Goal: Transaction & Acquisition: Purchase product/service

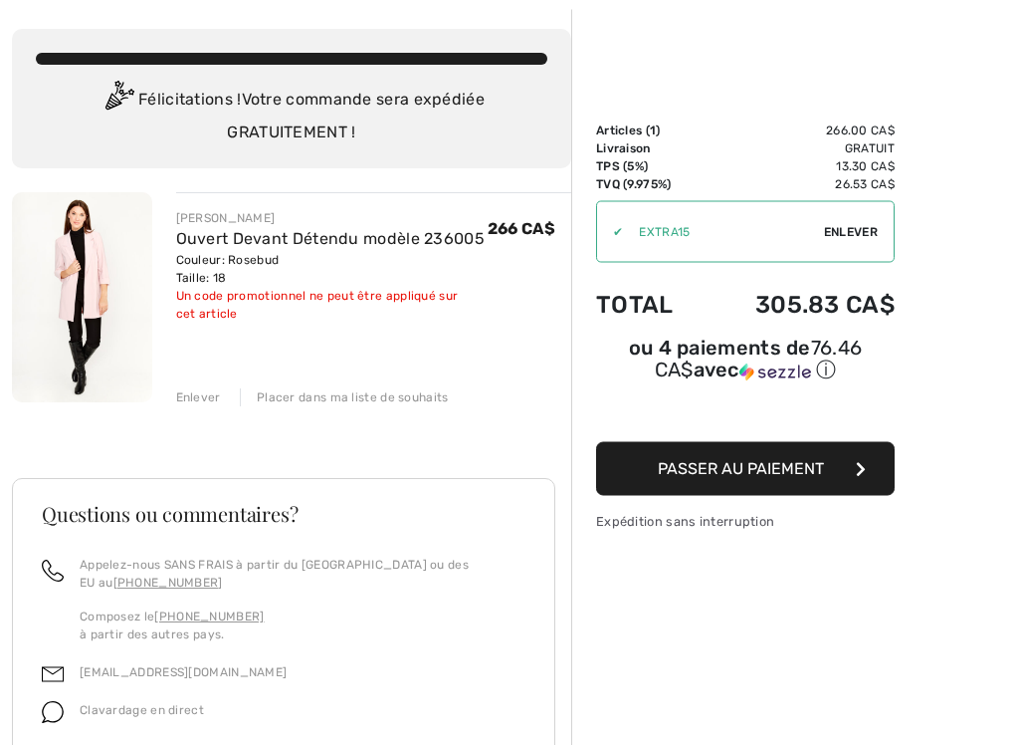
scroll to position [96, 0]
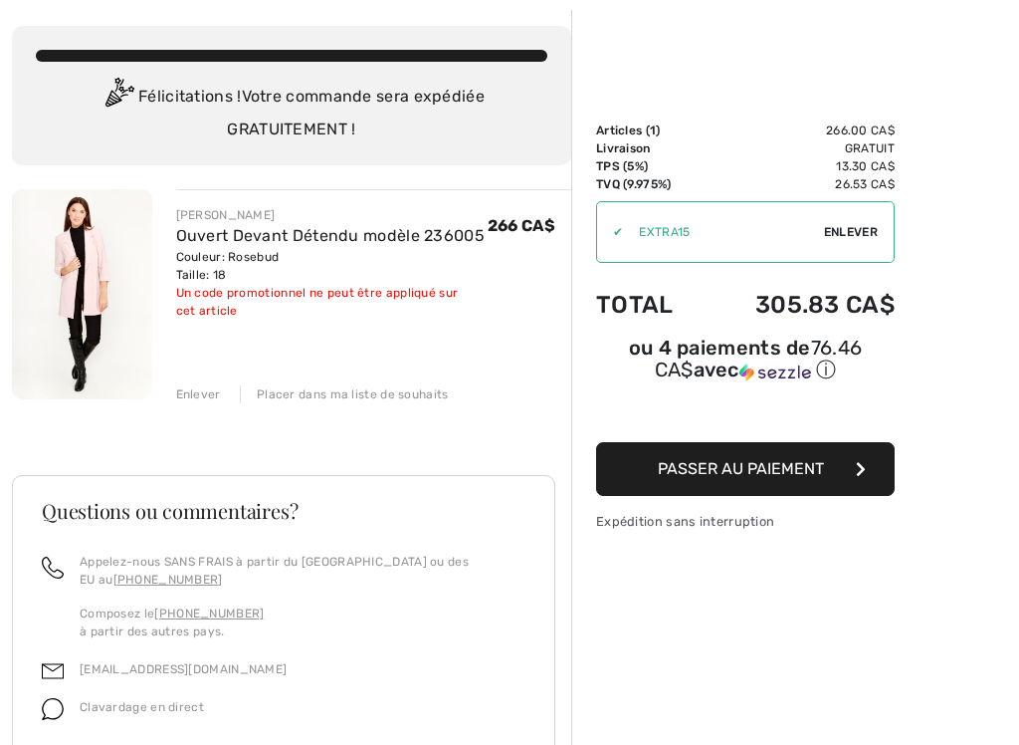
click at [645, 483] on button "Passer au paiement" at bounding box center [745, 469] width 299 height 54
click at [676, 459] on span "Passer au paiement" at bounding box center [741, 468] width 166 height 19
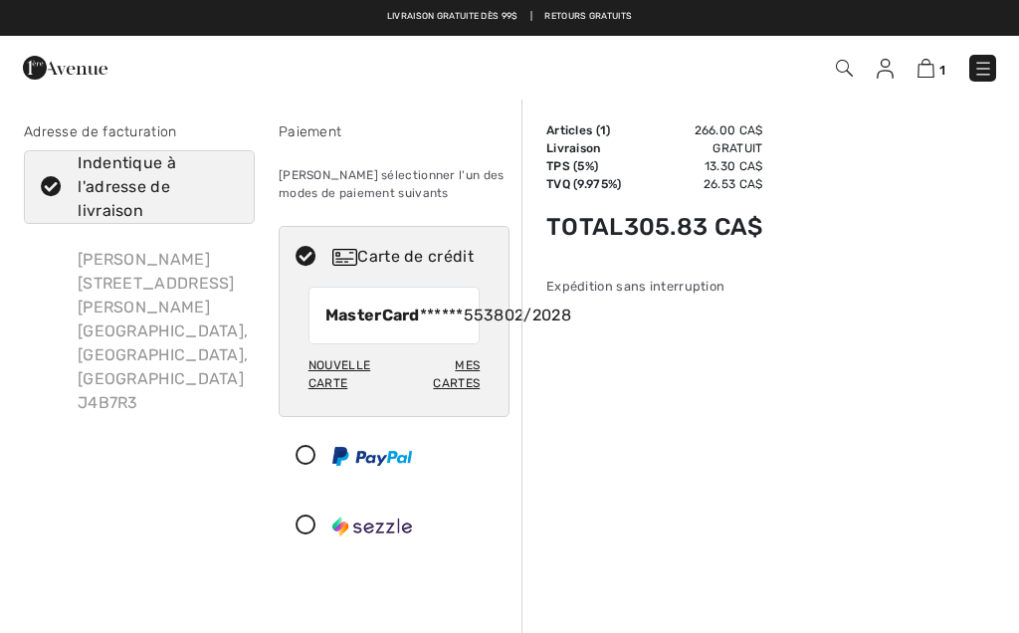
click at [869, 70] on span "1" at bounding box center [718, 68] width 555 height 27
click at [888, 68] on img at bounding box center [885, 69] width 17 height 20
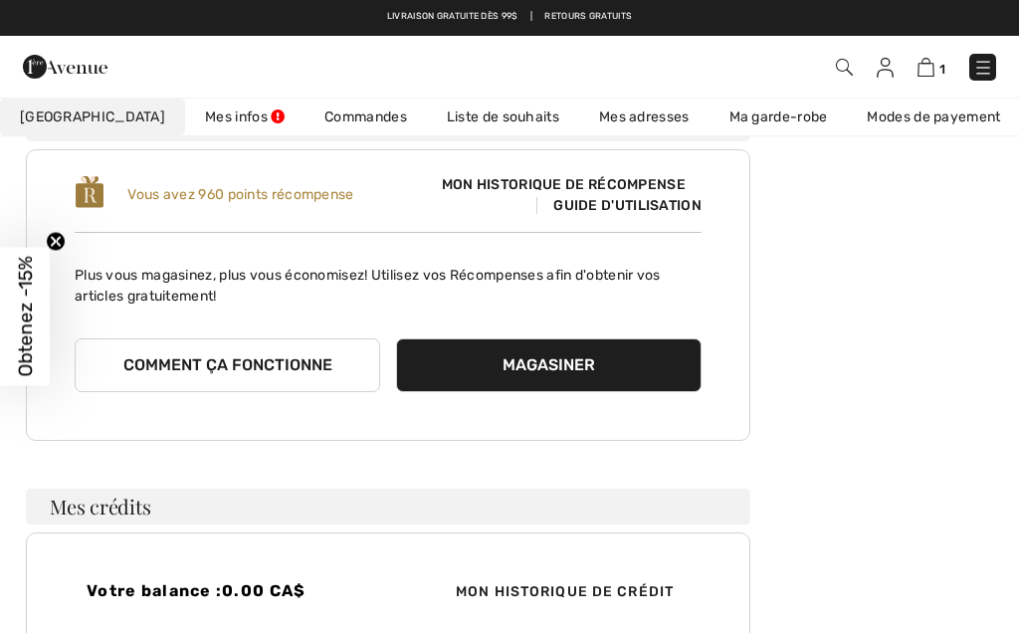
scroll to position [168, 0]
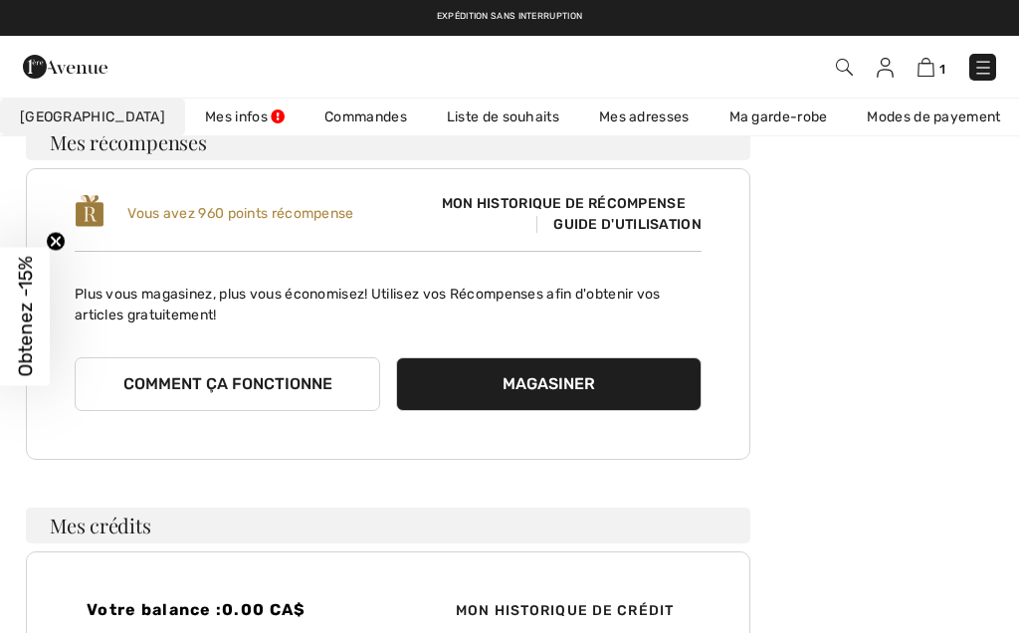
click at [319, 130] on link "Commandes" at bounding box center [366, 117] width 122 height 37
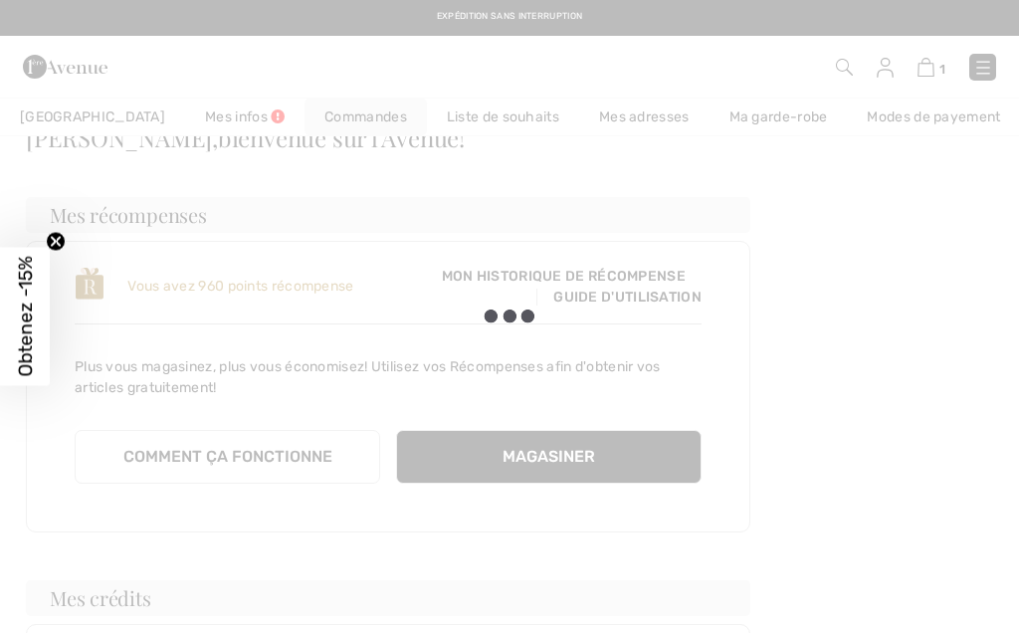
scroll to position [67, 0]
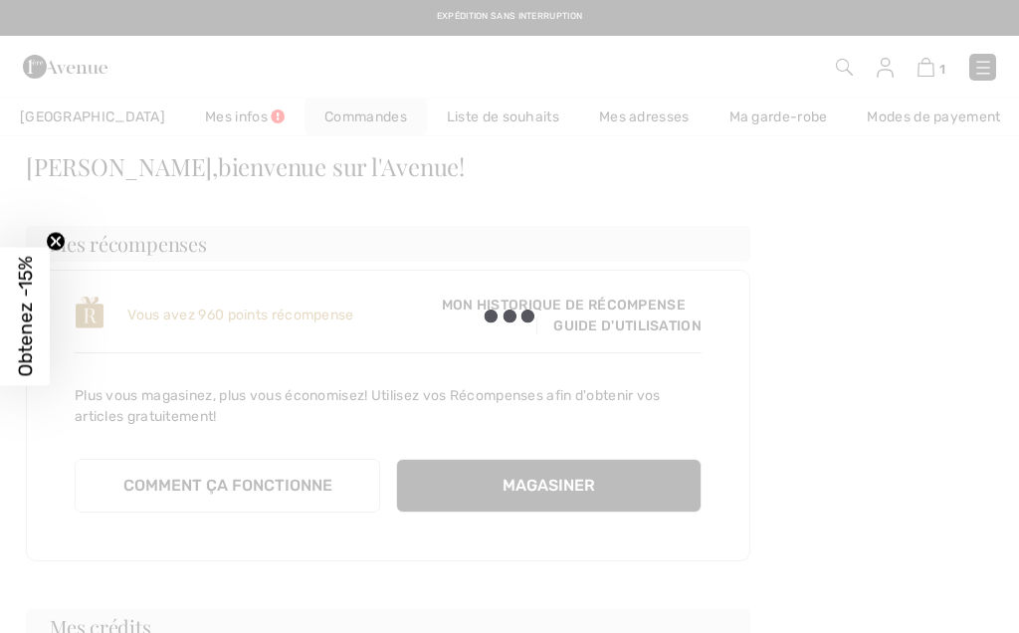
click at [312, 119] on div at bounding box center [509, 316] width 1019 height 633
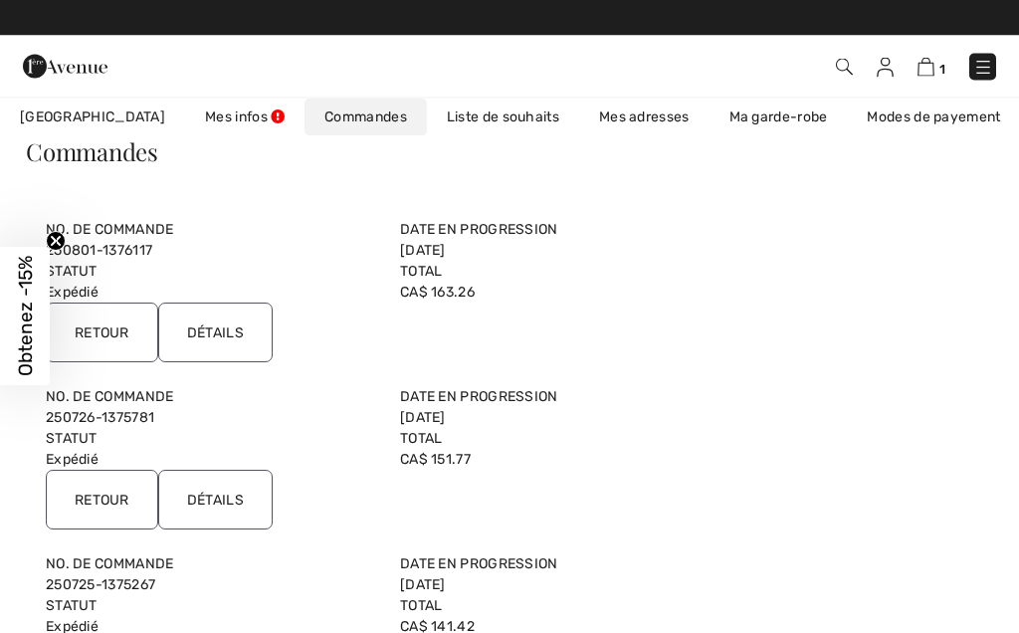
scroll to position [82, 0]
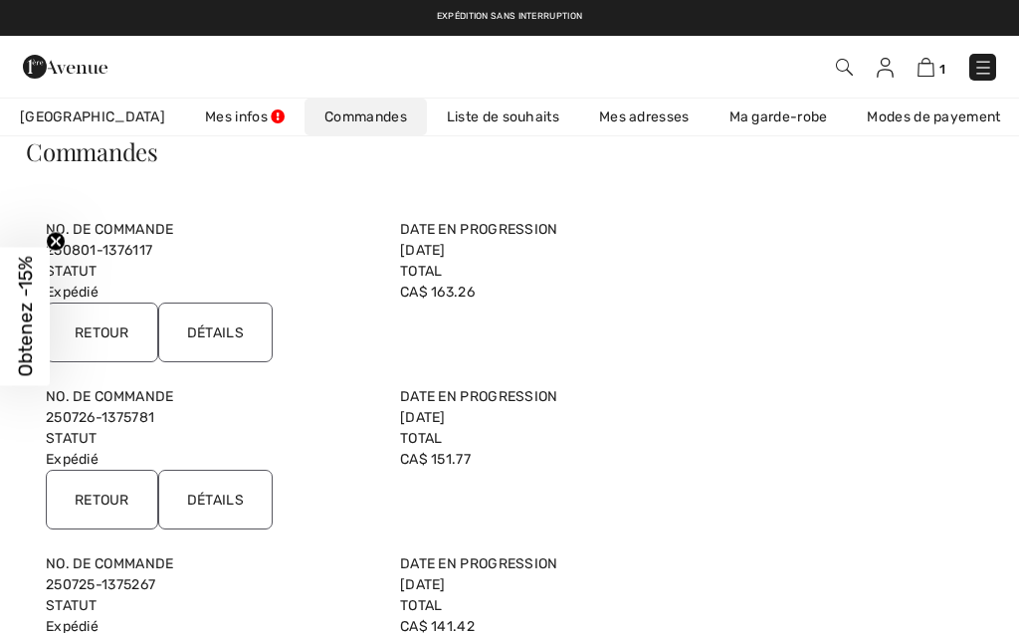
click at [736, 118] on link "Ma garde-robe" at bounding box center [779, 117] width 138 height 37
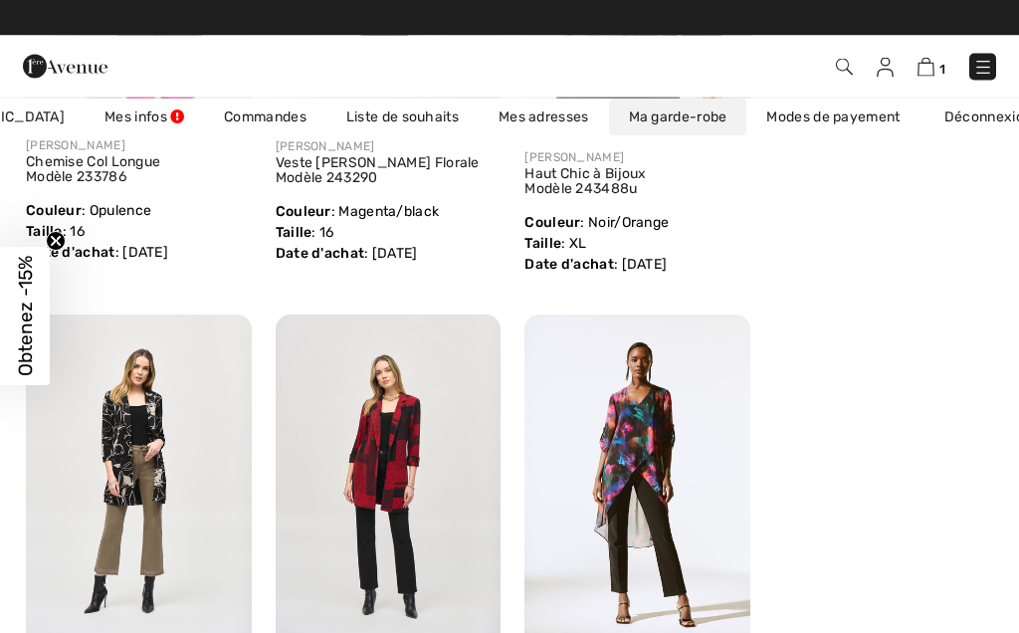
scroll to position [4290, 0]
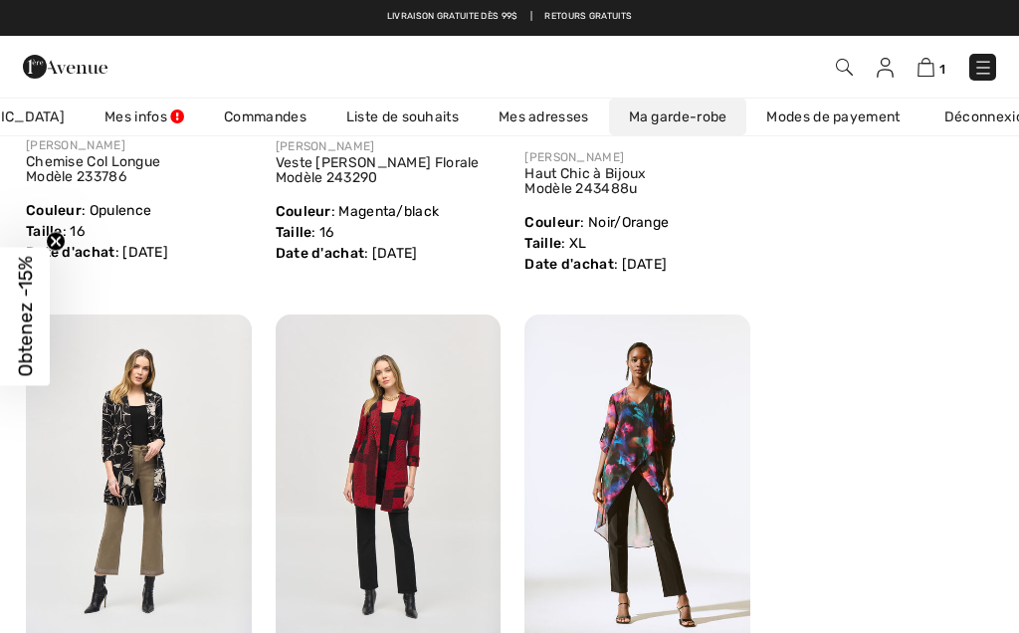
click at [925, 71] on img at bounding box center [926, 67] width 17 height 19
click at [923, 75] on img at bounding box center [926, 67] width 17 height 19
click at [56, 236] on circle "Close teaser" at bounding box center [56, 241] width 19 height 19
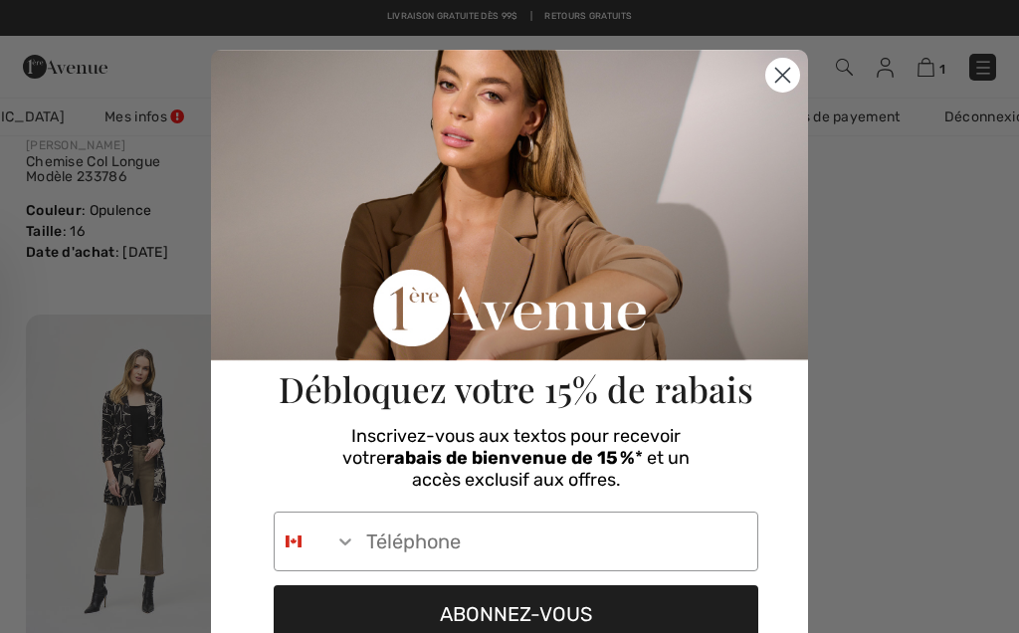
scroll to position [1585, 0]
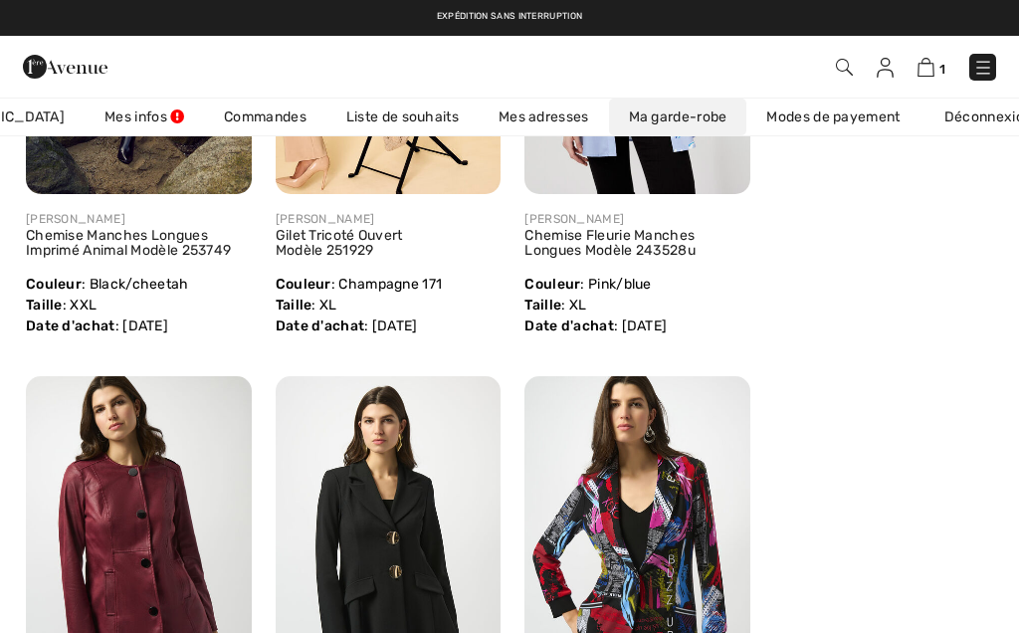
click at [774, 84] on div "1 Commander" at bounding box center [718, 67] width 585 height 41
click at [787, 73] on span "1" at bounding box center [718, 67] width 555 height 27
click at [775, 73] on span "1" at bounding box center [718, 67] width 555 height 27
click at [774, 92] on div "1 Commander Salut, Brigitte! 960 = Vêtements d'extérieur gratuit" at bounding box center [509, 67] width 1019 height 62
click at [784, 80] on span "1" at bounding box center [718, 67] width 555 height 27
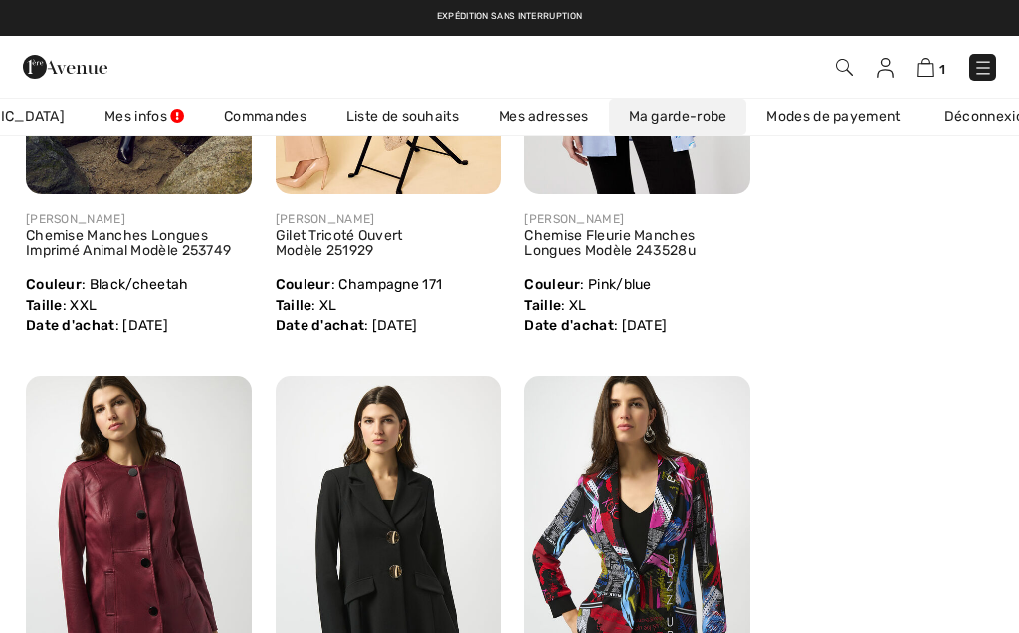
click at [921, 68] on img at bounding box center [926, 67] width 17 height 19
click at [85, 102] on link "Mes infos" at bounding box center [144, 117] width 119 height 37
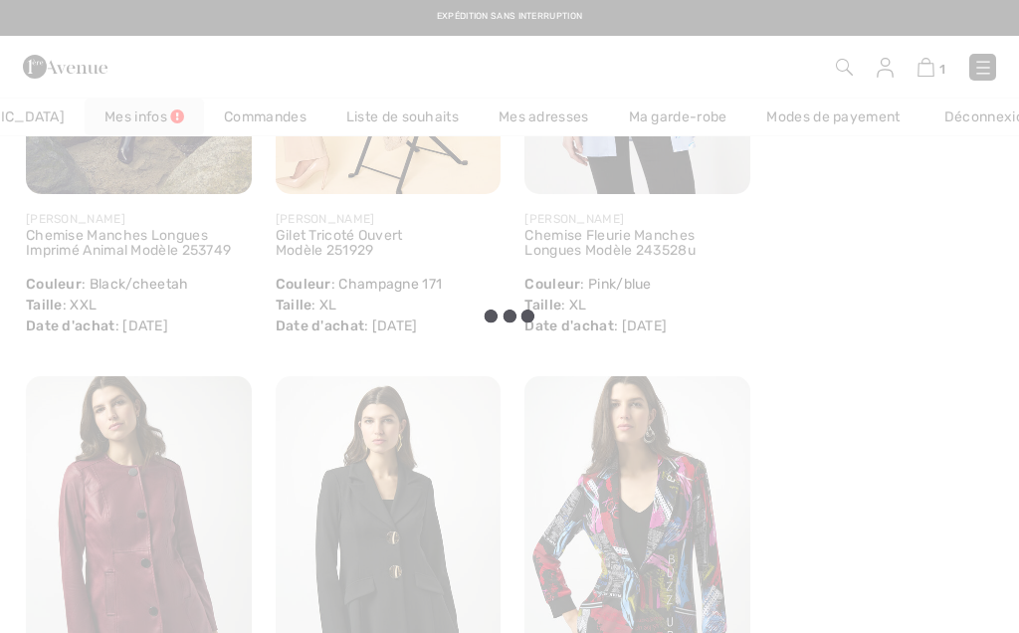
click at [195, 123] on div at bounding box center [509, 316] width 1019 height 633
click at [63, 118] on div at bounding box center [509, 316] width 1019 height 633
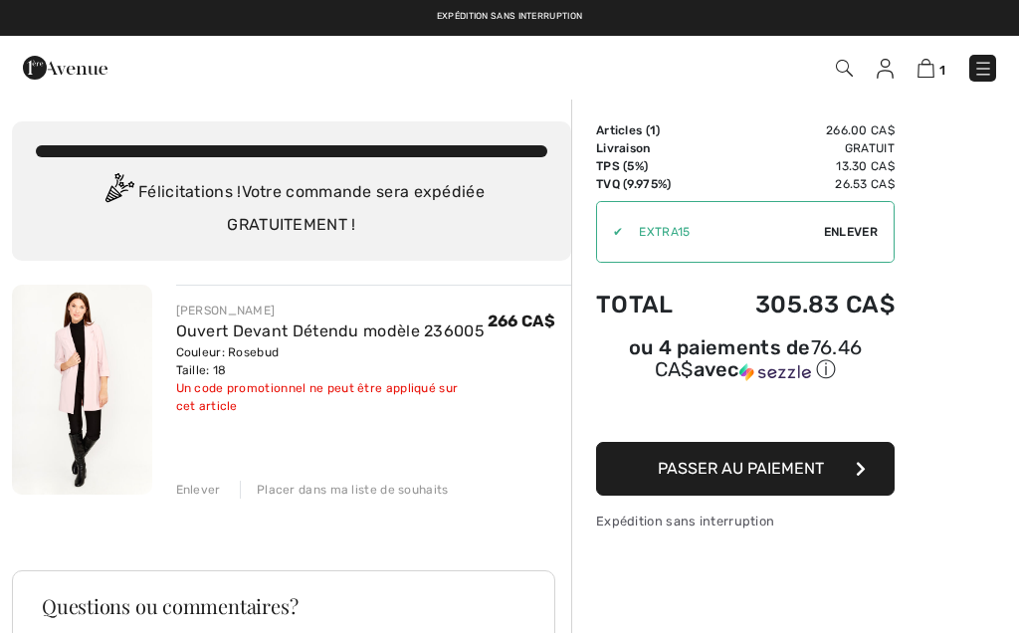
click at [169, 483] on div "FRANK LYMAN Ouvert Devant Détendu modèle 236005 Couleur: Rosebud Taille: 18 Ven…" at bounding box center [362, 392] width 420 height 214
click at [205, 498] on div "Enlever" at bounding box center [198, 490] width 45 height 18
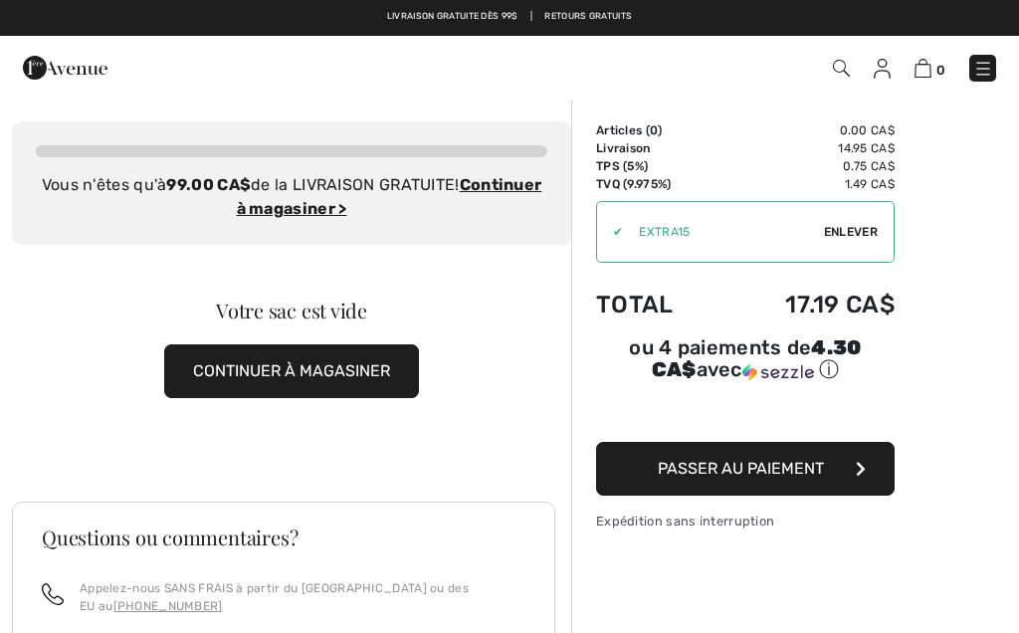
click at [987, 63] on img at bounding box center [983, 69] width 20 height 20
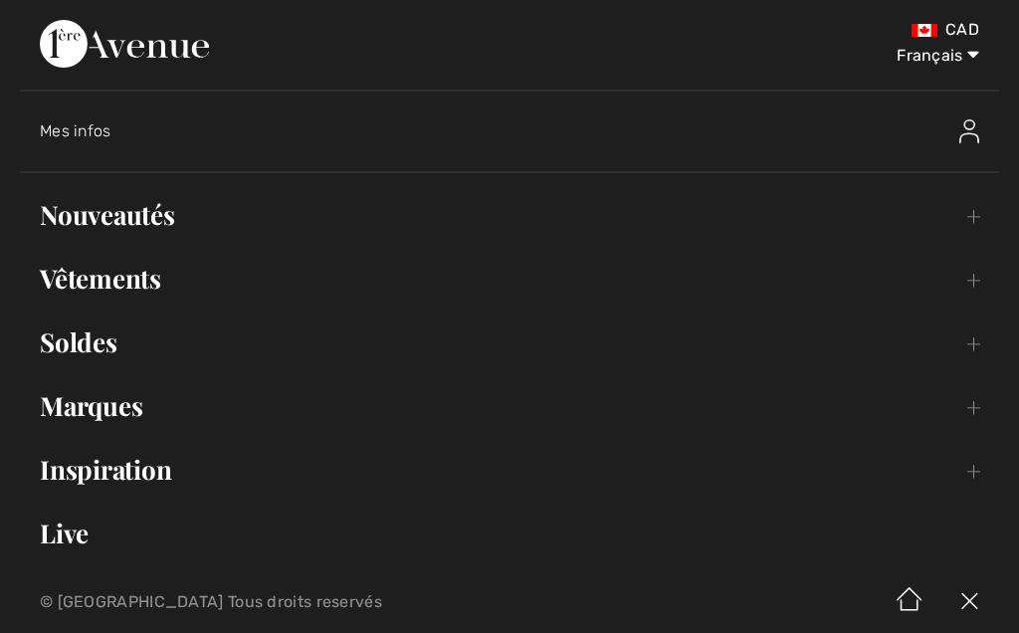
click at [978, 123] on img at bounding box center [970, 131] width 20 height 24
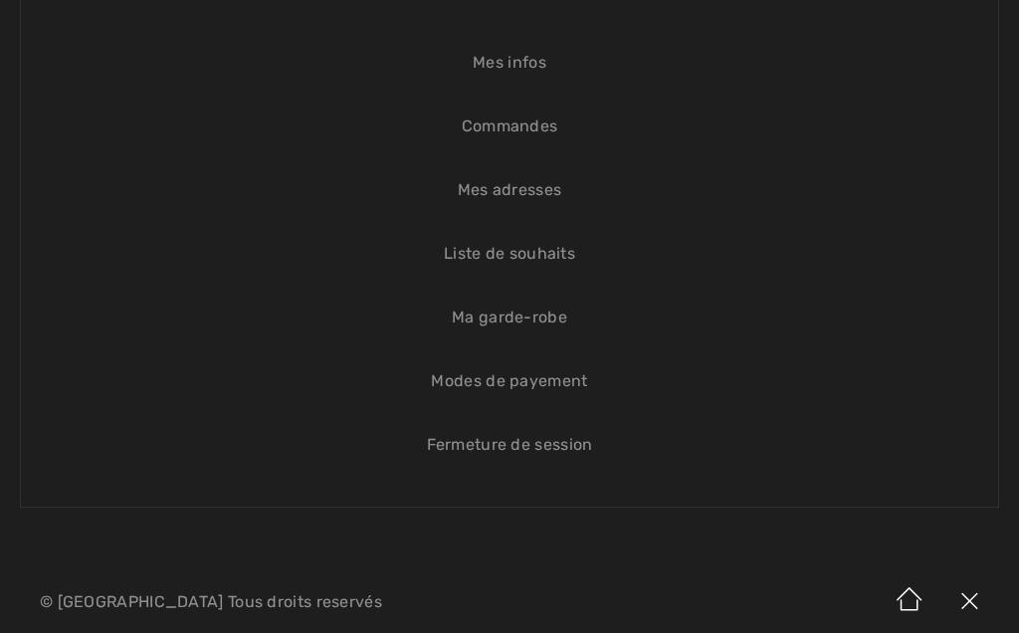
scroll to position [92, 0]
click at [539, 460] on link "Fermeture de session" at bounding box center [510, 445] width 938 height 44
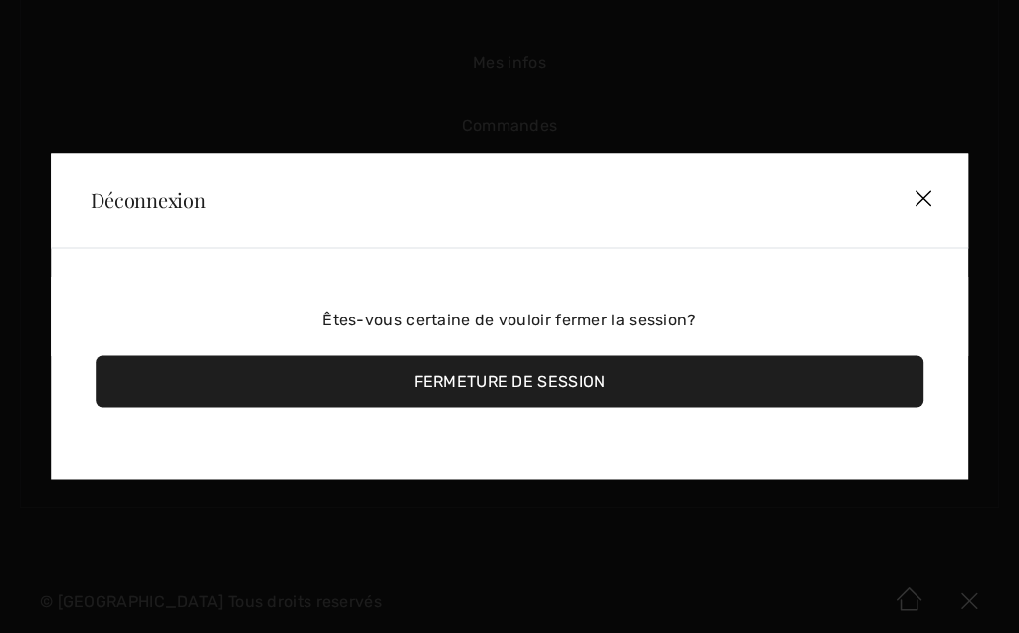
click at [541, 389] on div "Fermeture de session" at bounding box center [510, 382] width 828 height 52
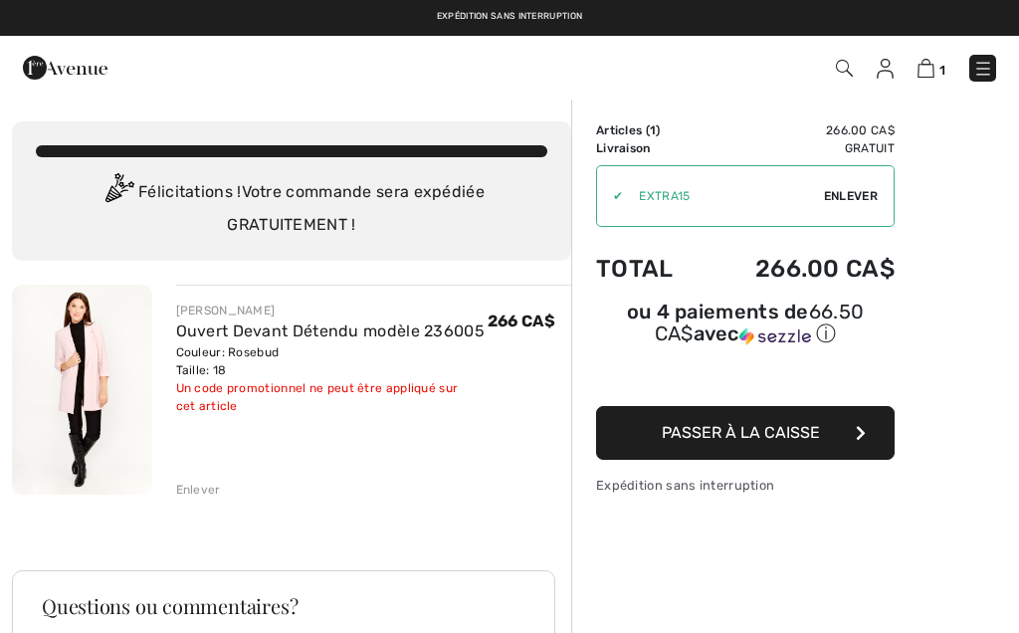
click at [761, 442] on span "Passer à la caisse" at bounding box center [741, 432] width 158 height 19
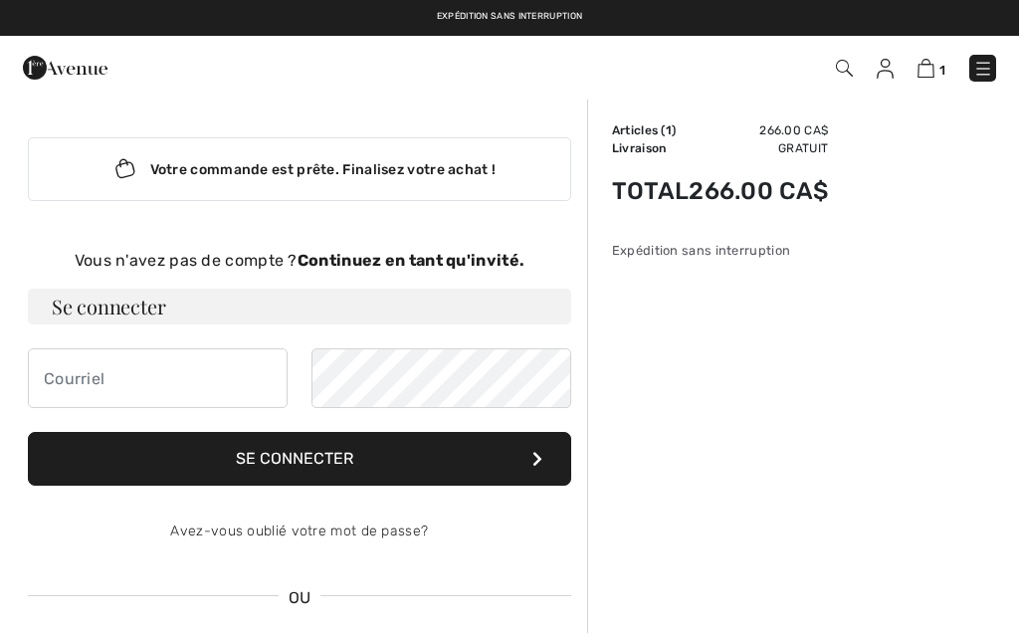
checkbox input "true"
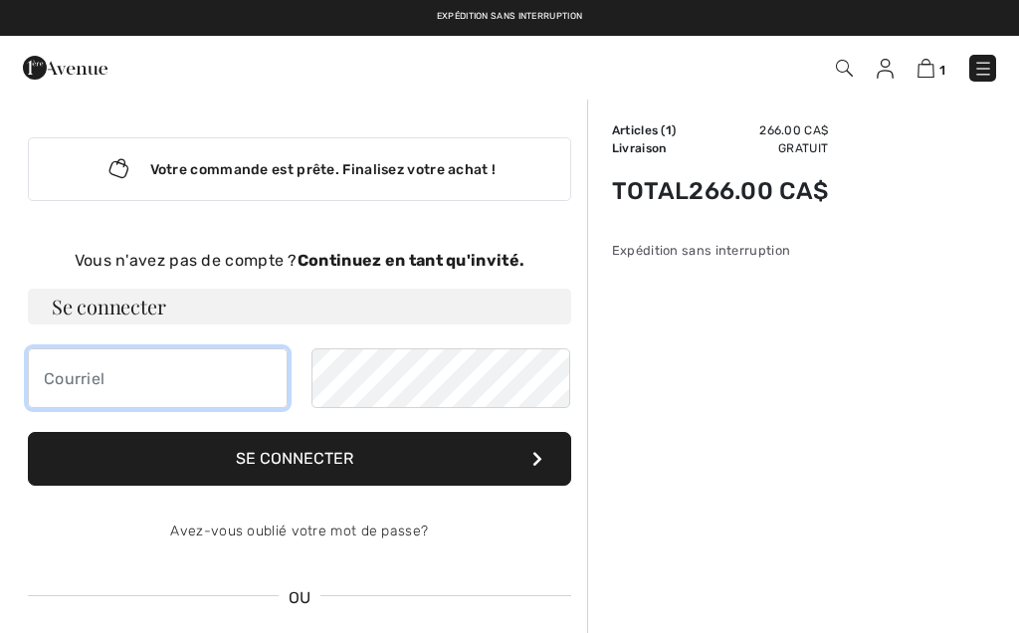
click at [108, 374] on input "email" at bounding box center [158, 378] width 260 height 60
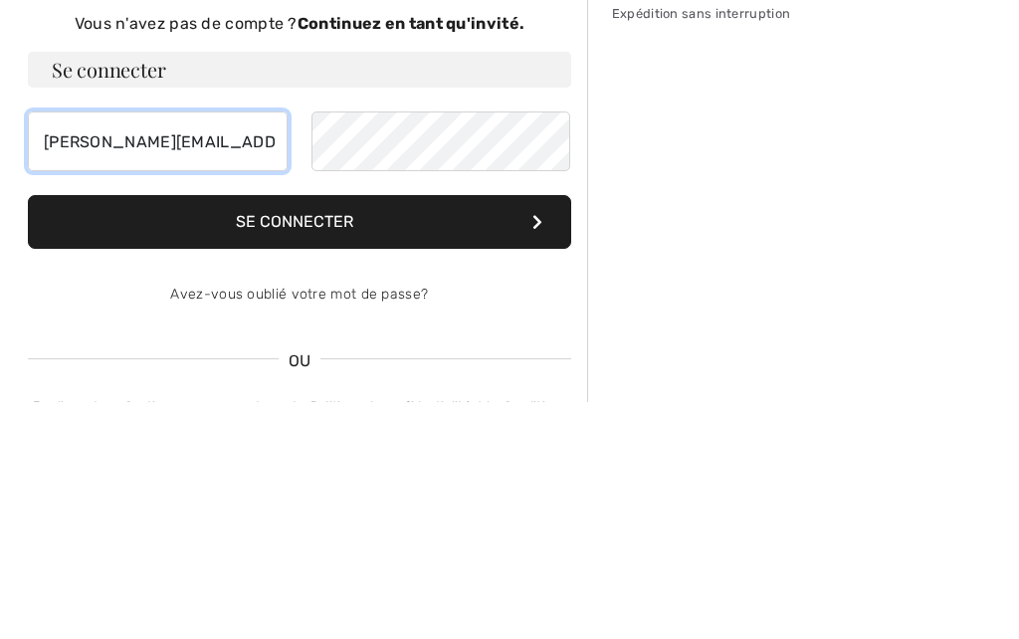
type input "brigitte.labelle1@gmail.com"
click at [308, 432] on button "Se connecter" at bounding box center [299, 459] width 543 height 54
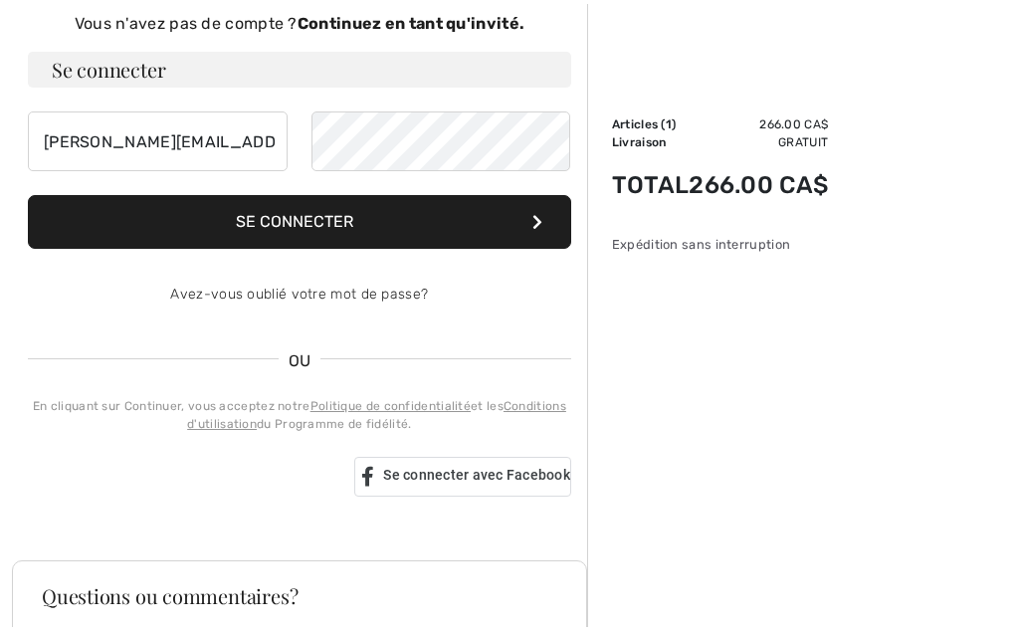
scroll to position [237, 0]
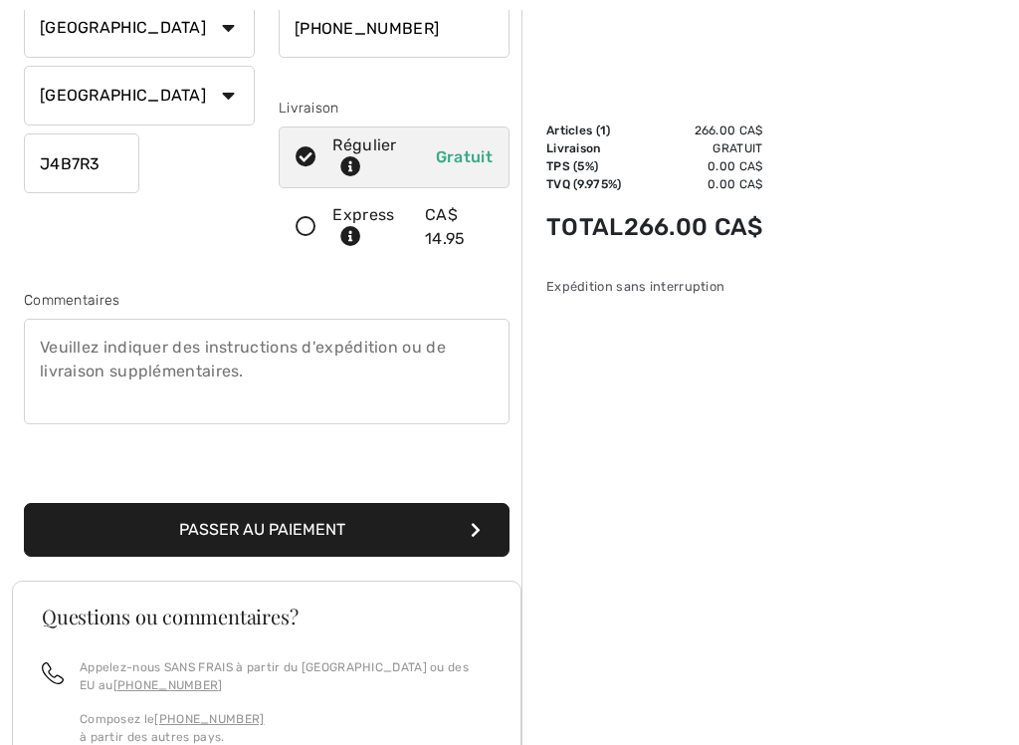
scroll to position [376, 0]
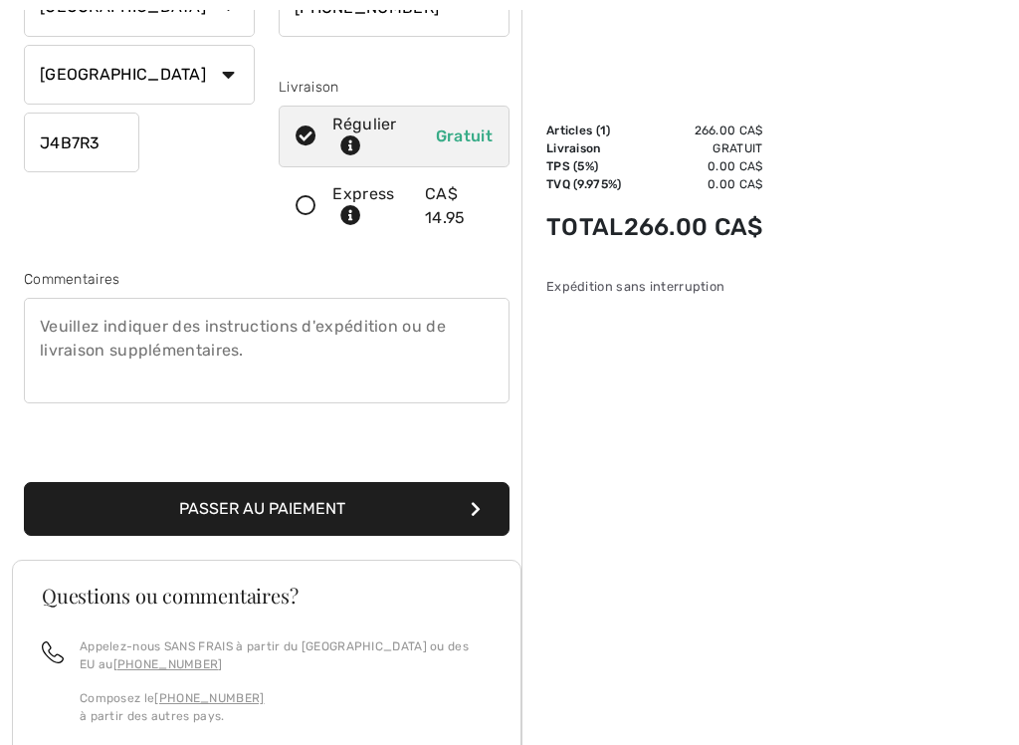
click at [365, 526] on button "Passer au paiement" at bounding box center [267, 509] width 486 height 54
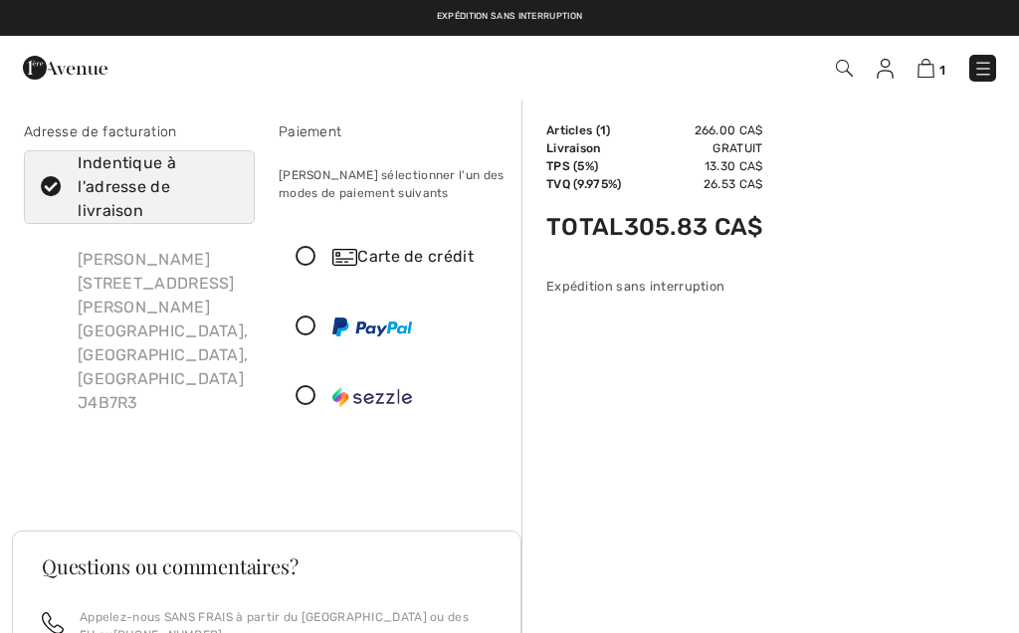
click at [304, 253] on icon at bounding box center [306, 257] width 53 height 21
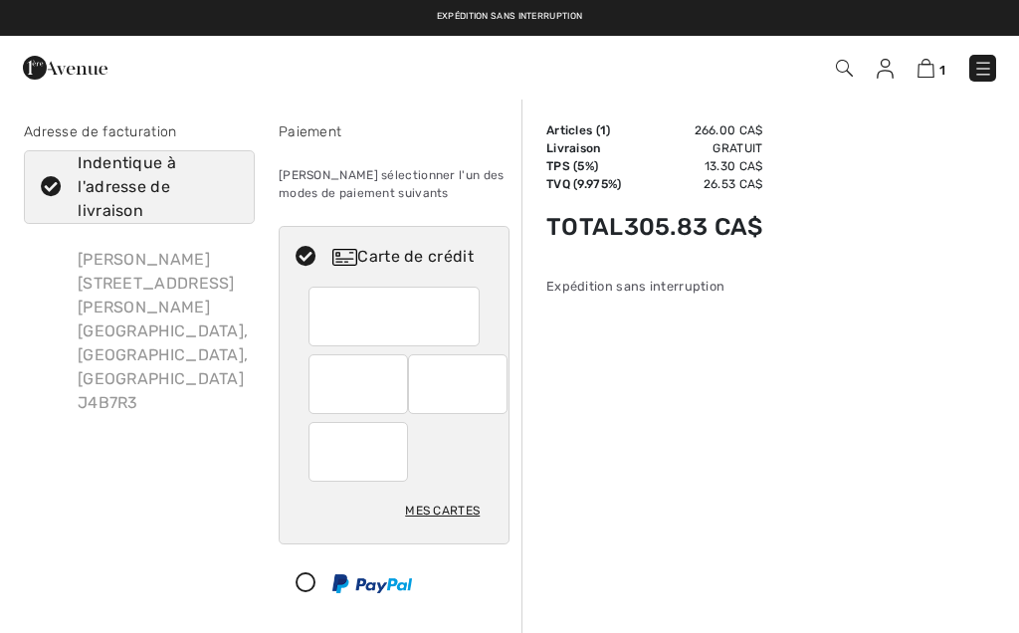
click at [442, 526] on div "Mes cartes" at bounding box center [442, 511] width 75 height 34
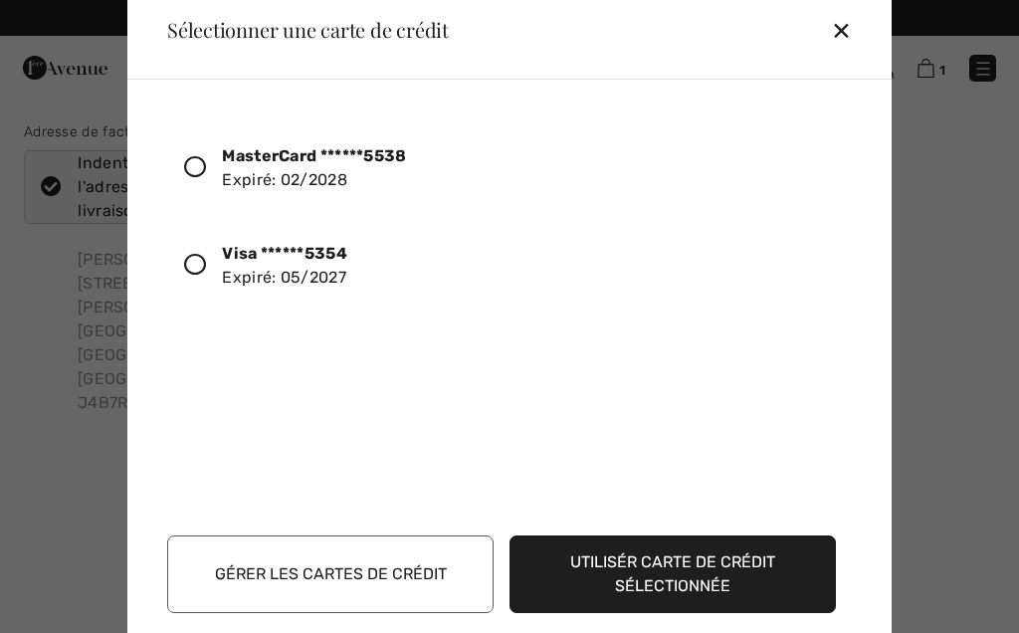
click at [185, 158] on icon at bounding box center [195, 167] width 22 height 22
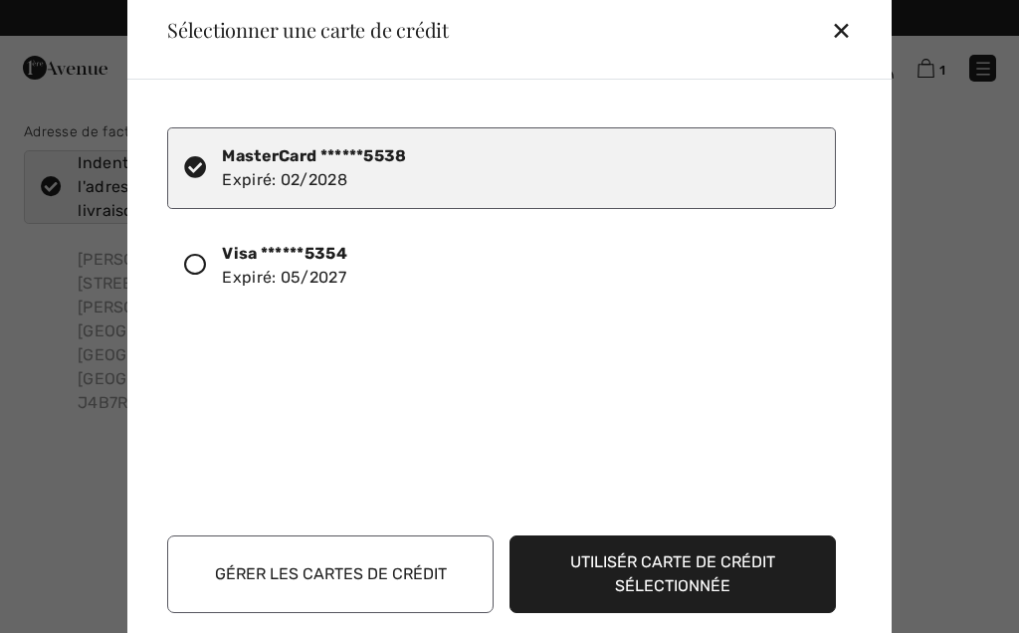
click at [672, 585] on button "Utilisér carte de crédit sélectionnée" at bounding box center [673, 575] width 326 height 78
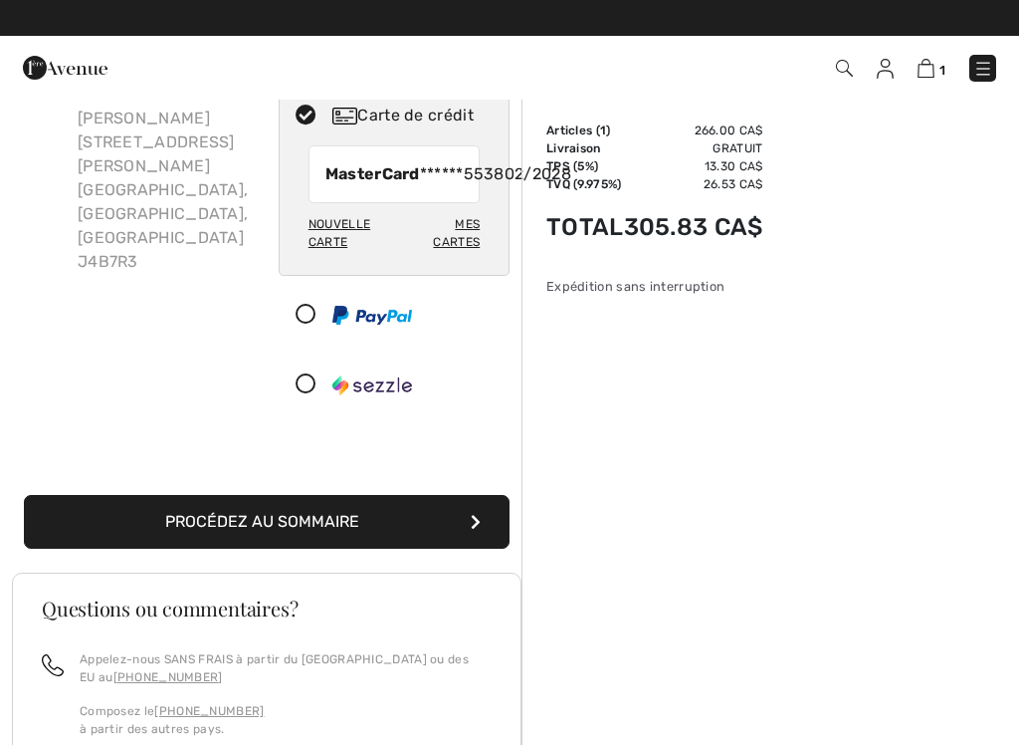
scroll to position [140, 0]
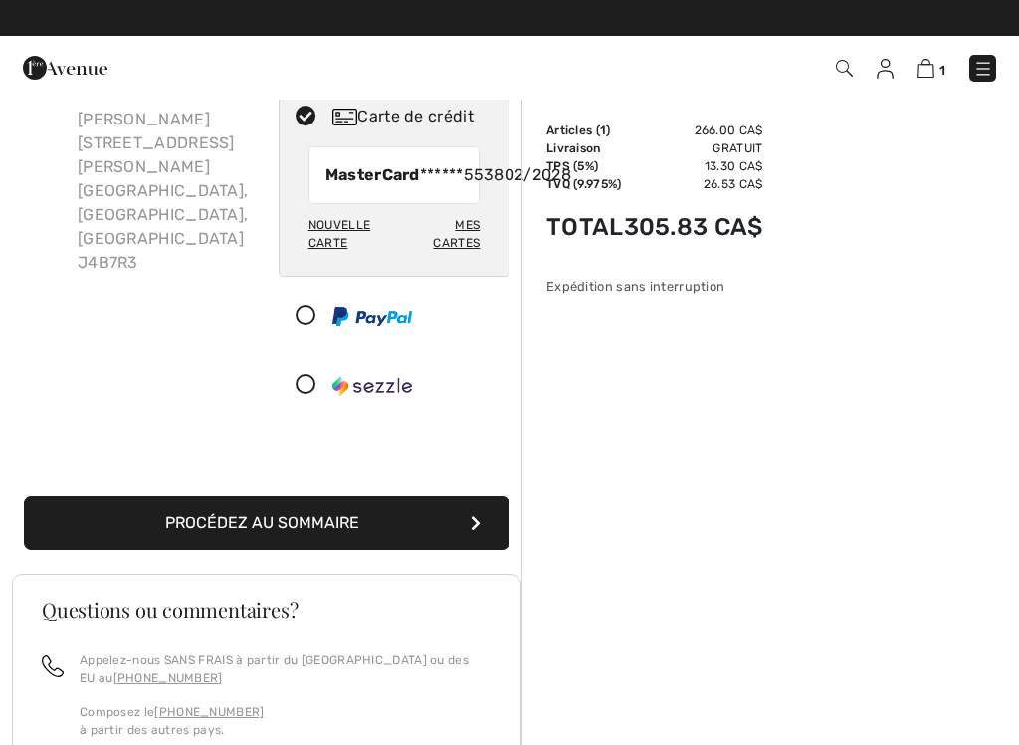
click at [388, 542] on button "Procédez au sommaire" at bounding box center [267, 523] width 486 height 54
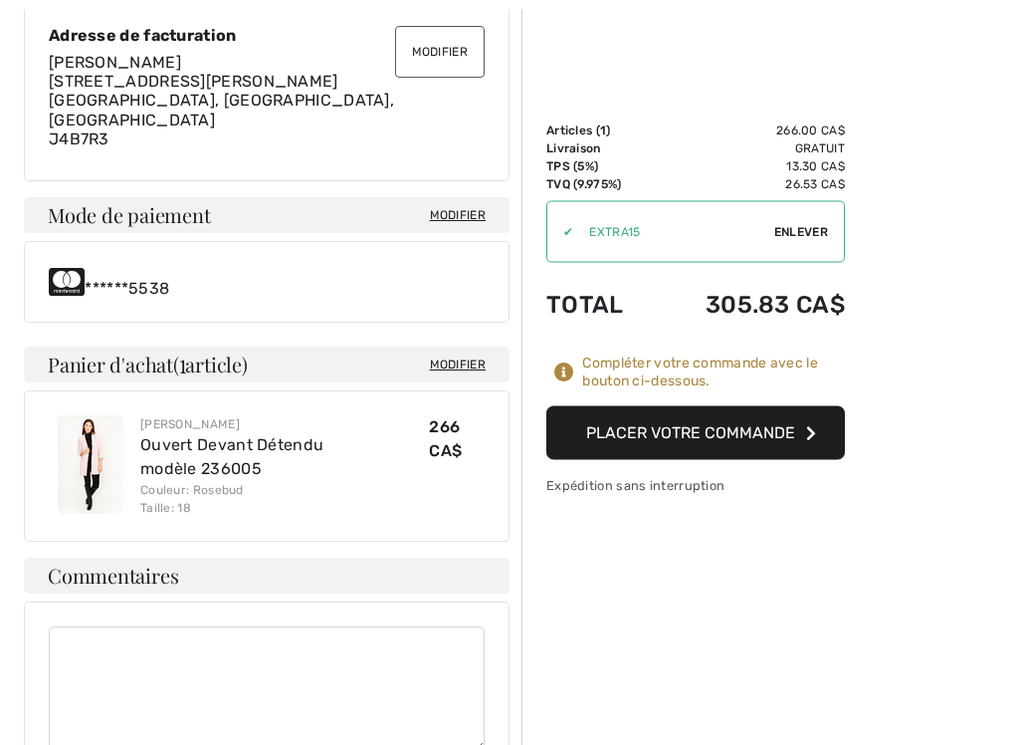
scroll to position [660, 0]
click at [724, 436] on button "Placer votre commande" at bounding box center [695, 433] width 299 height 54
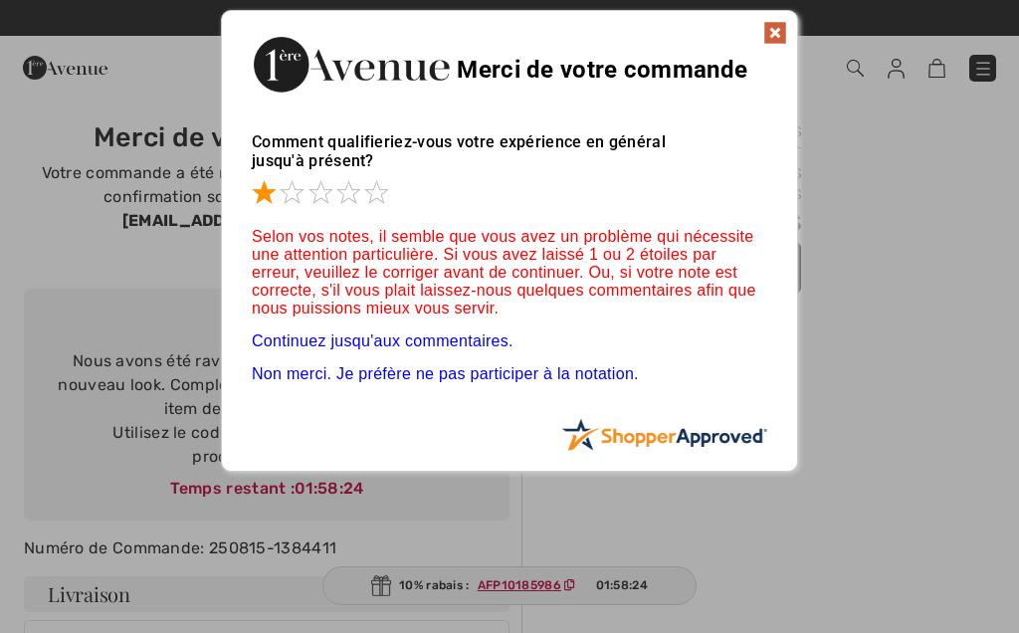
click at [300, 184] on span at bounding box center [292, 192] width 24 height 24
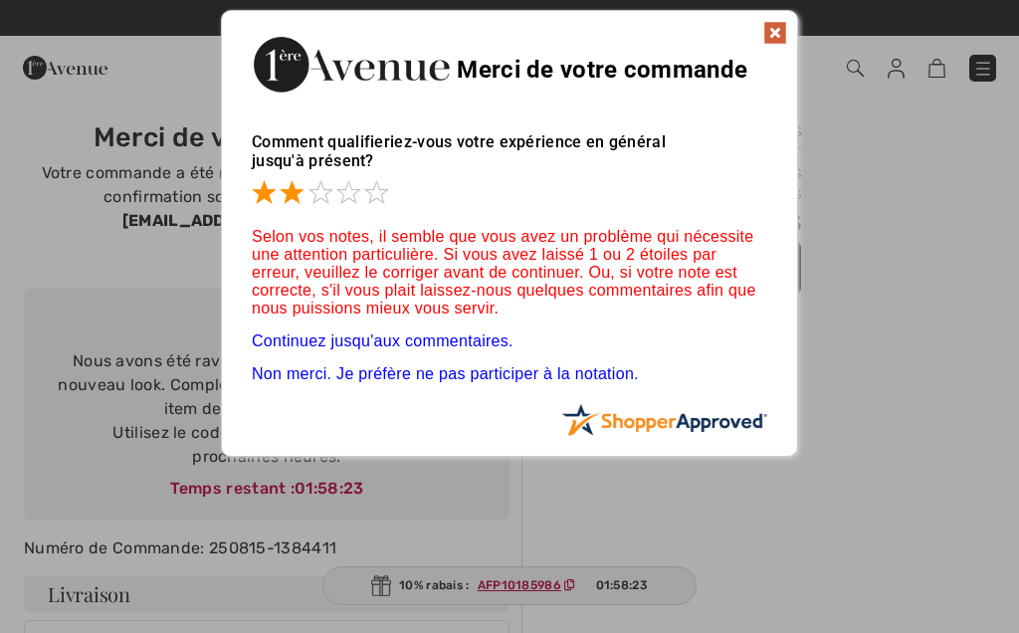
click at [336, 180] on span at bounding box center [348, 192] width 24 height 24
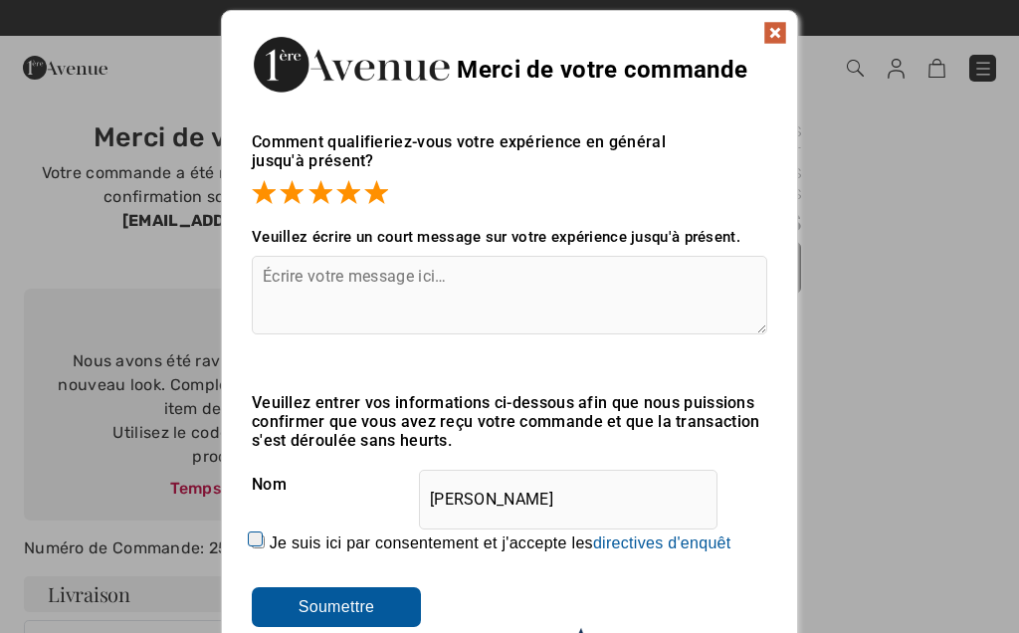
click at [366, 180] on span at bounding box center [376, 192] width 24 height 24
click at [255, 548] on input "Je suis ici par consentement et j'accepte les En soumettant une évaluation, vou…" at bounding box center [258, 542] width 13 height 13
checkbox input "true"
click at [360, 606] on input "Soumettre" at bounding box center [336, 607] width 169 height 40
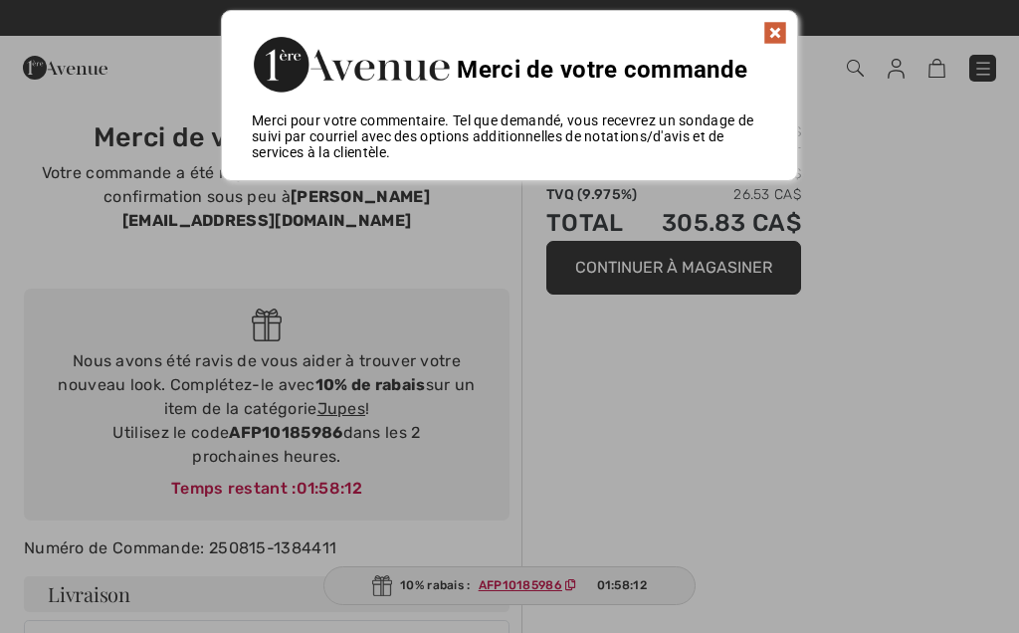
click at [781, 23] on img at bounding box center [775, 33] width 24 height 24
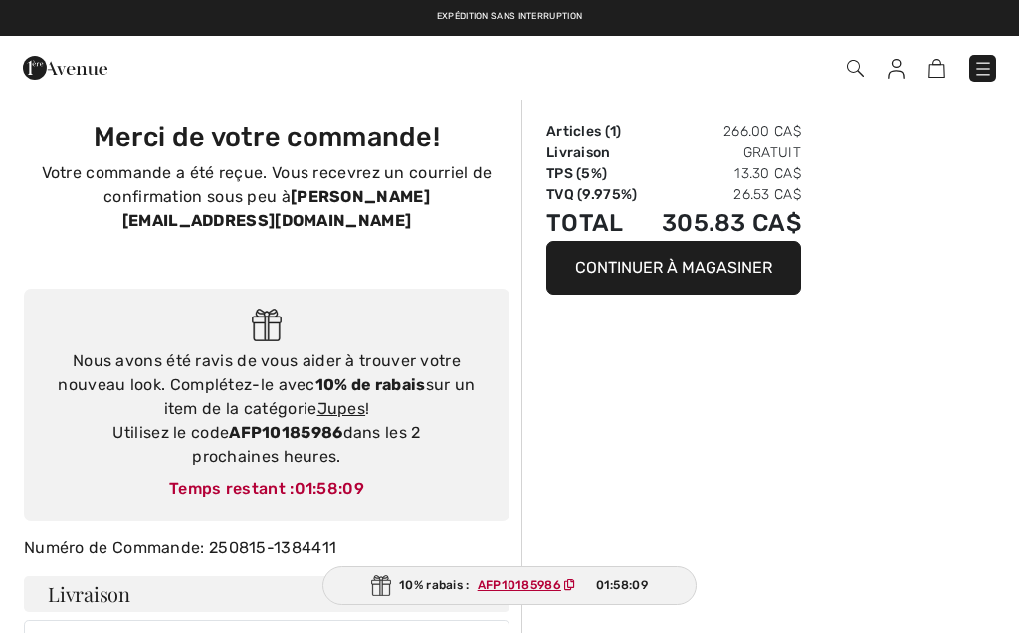
click at [992, 56] on link at bounding box center [983, 68] width 27 height 27
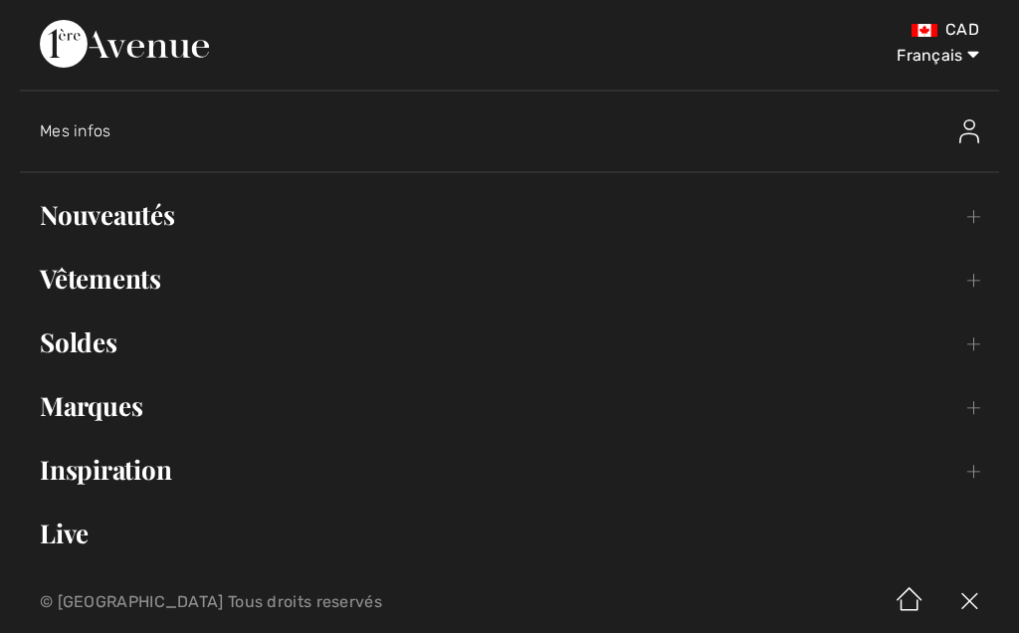
click at [979, 65] on select "English Français" at bounding box center [928, 52] width 104 height 60
click at [977, 142] on img at bounding box center [970, 131] width 20 height 24
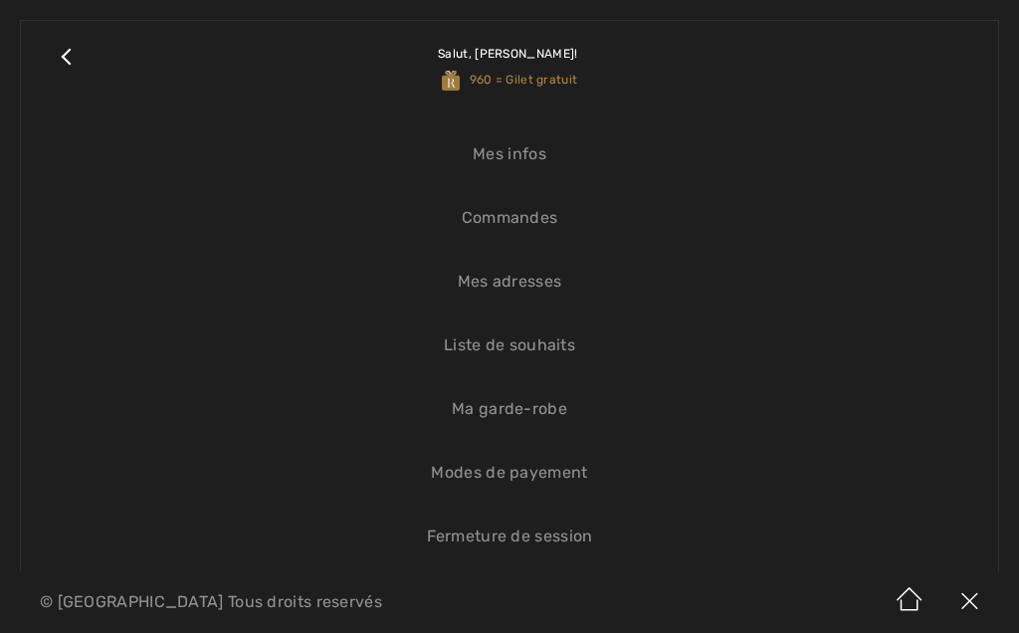
click at [541, 535] on link "Fermeture de session" at bounding box center [510, 537] width 938 height 44
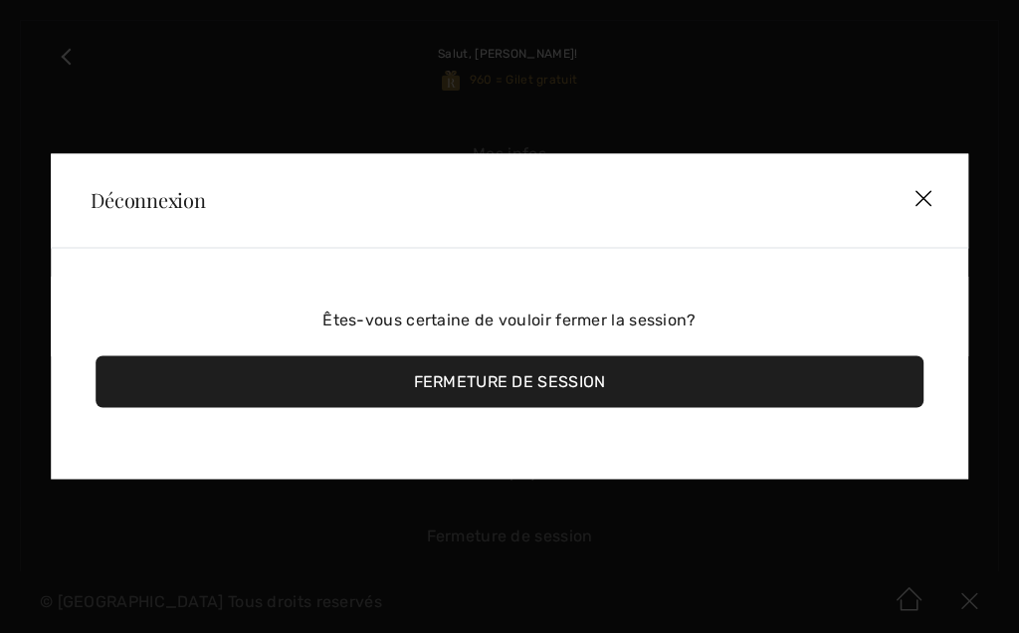
click at [546, 375] on div "Fermeture de session" at bounding box center [510, 382] width 828 height 52
